Goal: Information Seeking & Learning: Learn about a topic

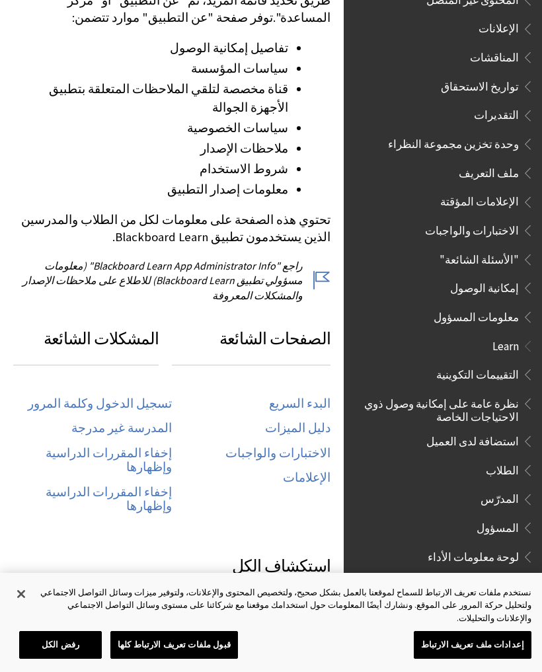
scroll to position [439, 0]
click at [145, 397] on link "تسجيل الدخول وكلمة المرور" at bounding box center [100, 404] width 144 height 15
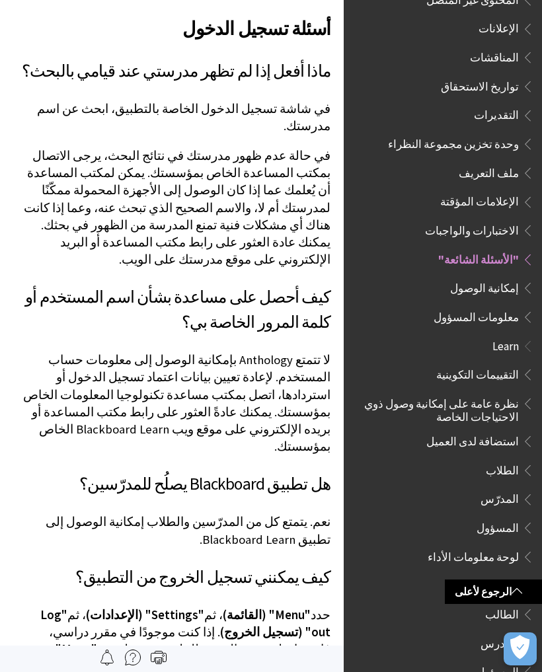
scroll to position [725, 0]
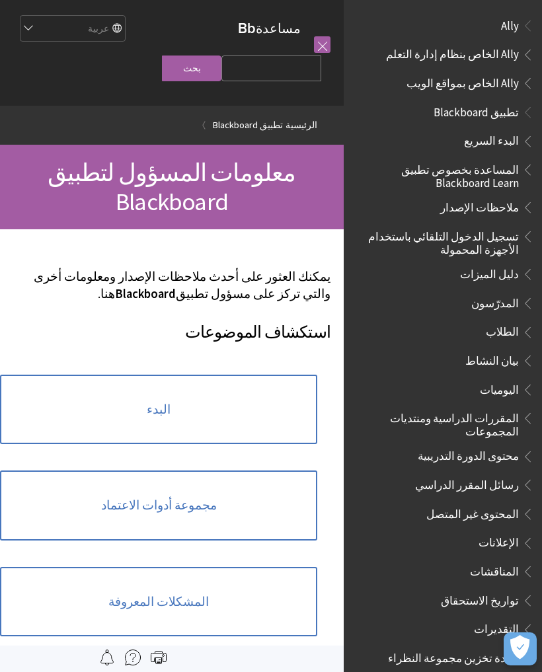
scroll to position [656, 0]
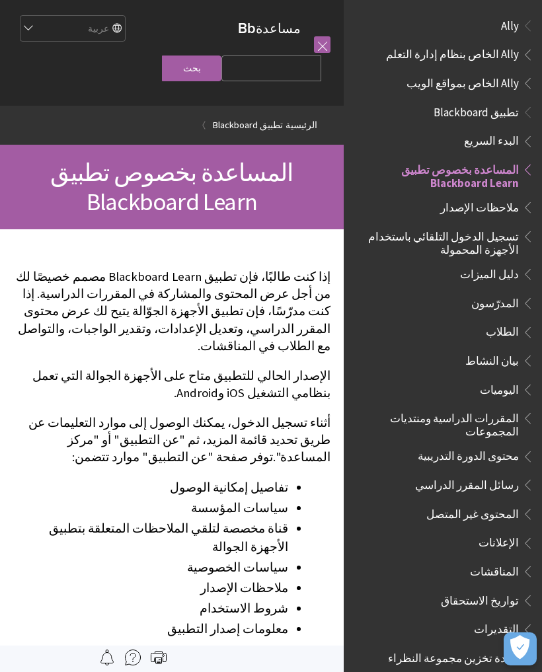
scroll to position [137, 0]
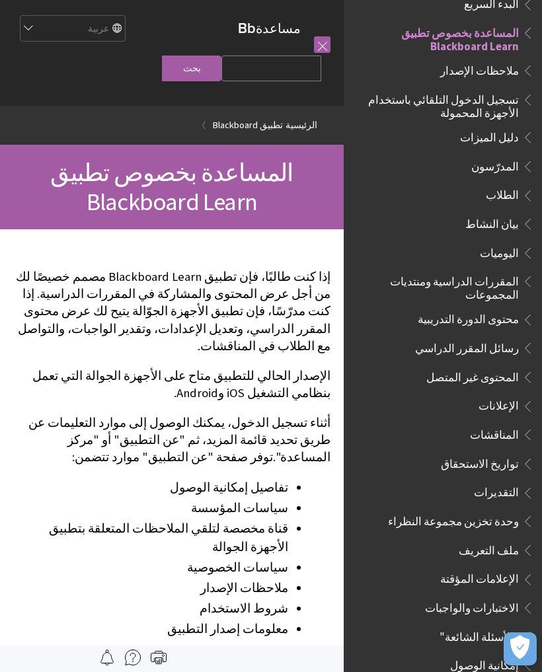
click at [262, 499] on li "سياسات المؤسسة" at bounding box center [150, 508] width 275 height 18
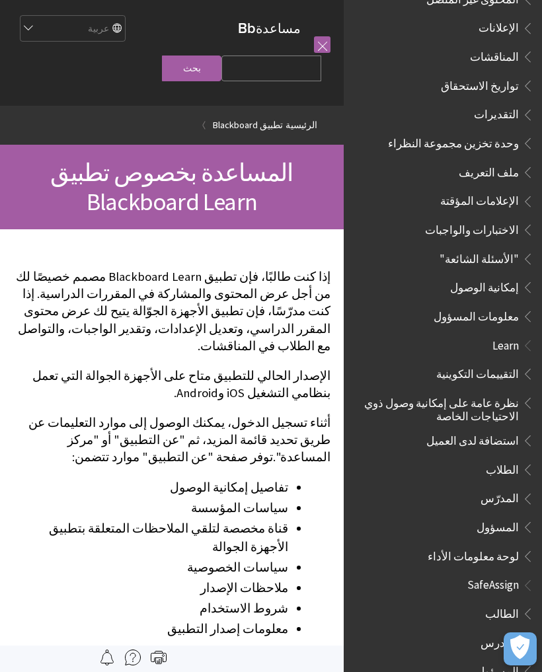
scroll to position [514, 0]
click at [506, 578] on li "SafeAssign الطالب المدرس المسؤول" at bounding box center [442, 629] width 182 height 109
click at [501, 603] on span "الطالب" at bounding box center [502, 612] width 34 height 18
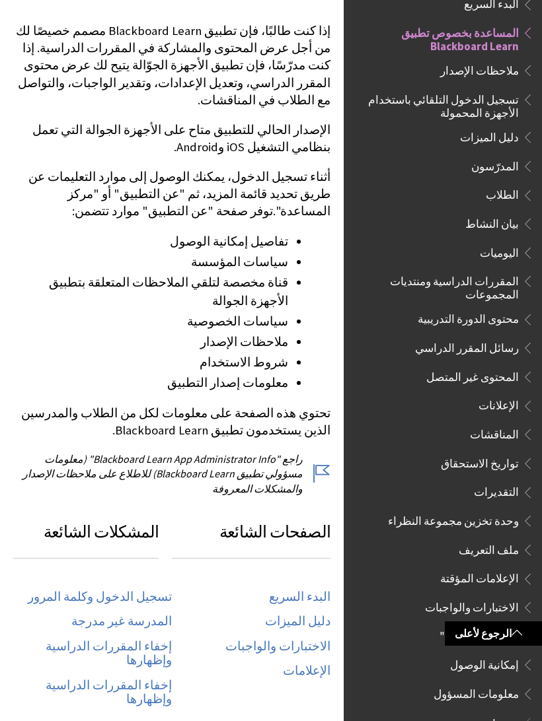
scroll to position [258, 0]
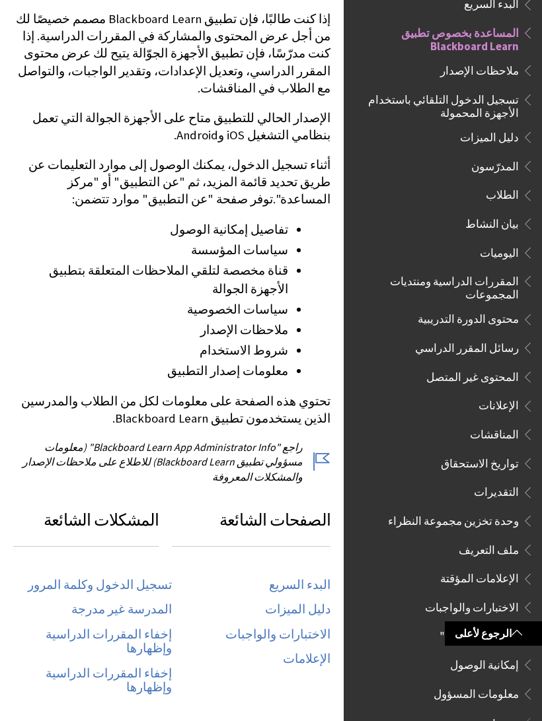
click at [157, 578] on link "تسجيل الدخول وكلمة المرور" at bounding box center [100, 585] width 144 height 15
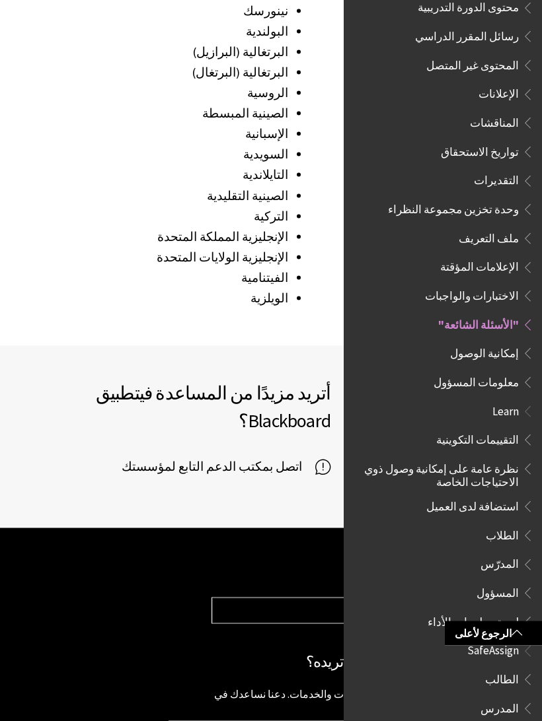
scroll to position [2135, 0]
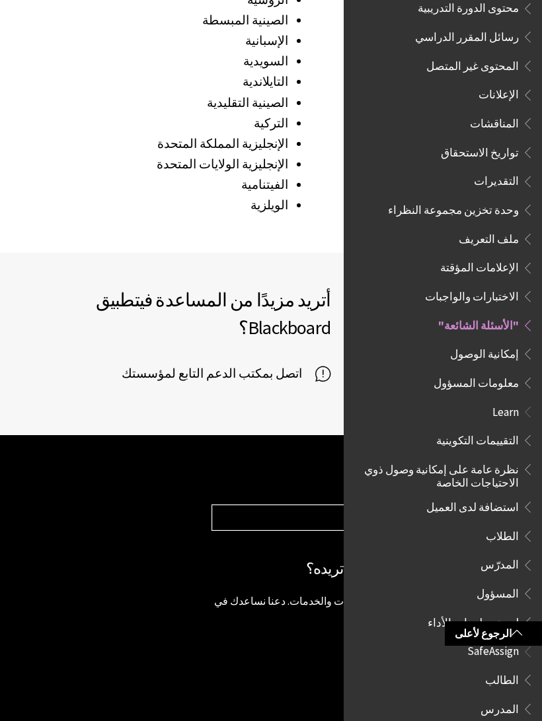
click at [229, 674] on h3 "زيارة [DOMAIN_NAME]" at bounding box center [369, 685] width 317 height 23
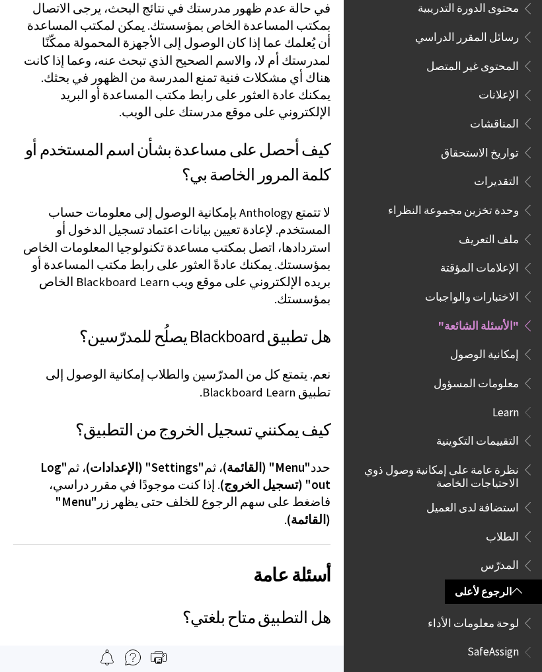
scroll to position [869, 0]
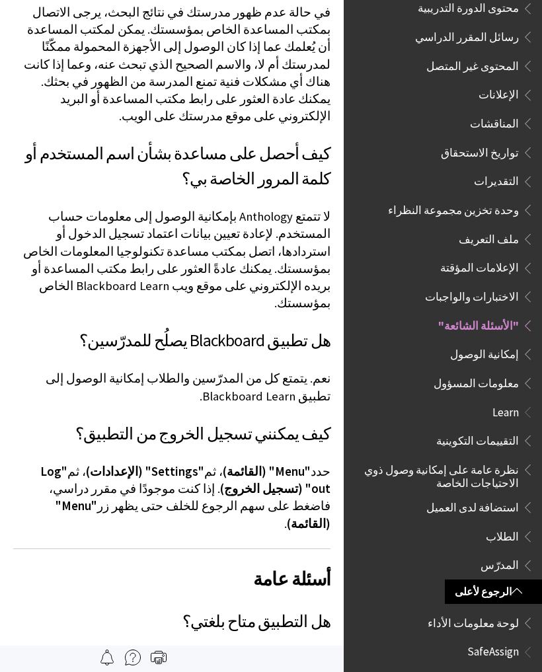
click at [507, 29] on span "رسائل المقرر الدراسي" at bounding box center [467, 35] width 104 height 18
click at [496, 29] on span "رسائل المقرر الدراسي" at bounding box center [467, 35] width 104 height 18
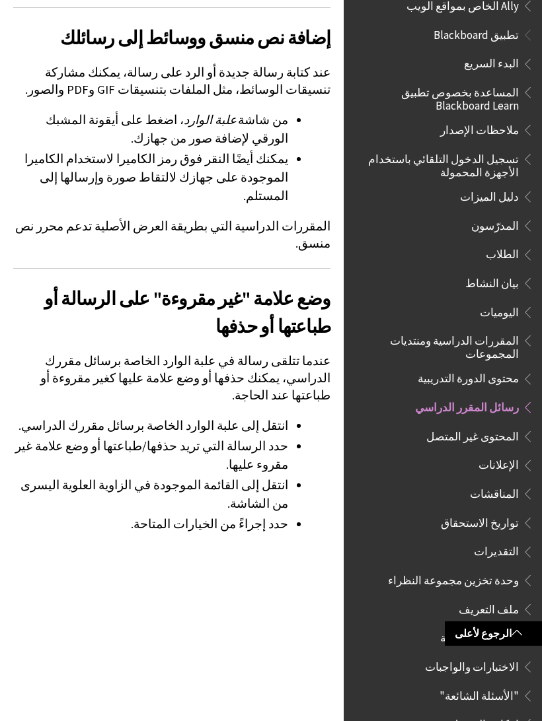
scroll to position [75, 0]
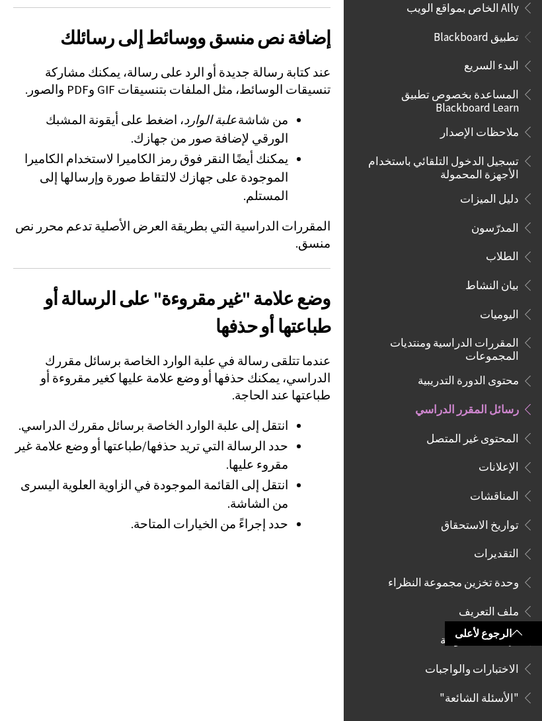
click at [499, 256] on span "الطلاب" at bounding box center [502, 255] width 33 height 18
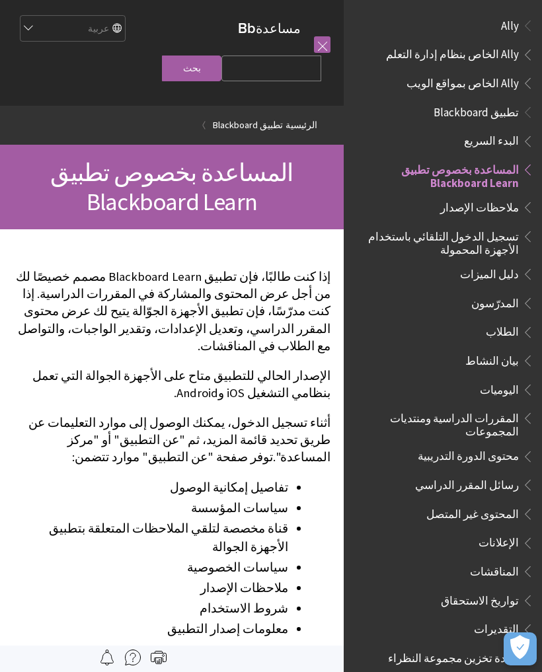
scroll to position [137, 0]
